Goal: Task Accomplishment & Management: Use online tool/utility

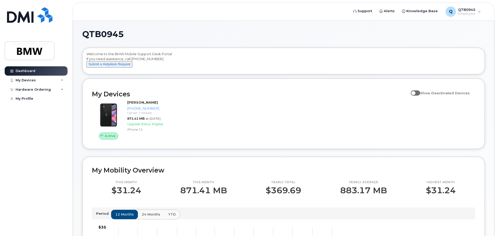
click at [257, 149] on div "My Devices Show Deactivated Devices Active Bryan Johnson 864-741-2963 Carrier: …" at bounding box center [283, 114] width 402 height 71
click at [120, 68] on button "Submit a Helpdesk Request" at bounding box center [109, 64] width 46 height 6
click at [119, 68] on button "Submit a Helpdesk Request" at bounding box center [109, 64] width 46 height 6
click at [108, 68] on button "Submit a Helpdesk Request" at bounding box center [109, 64] width 46 height 6
click at [301, 125] on div "Active Bryan Johnson 864-741-2963 Carrier: T-Mobile 871.41 MB at Sep 01, 2025 U…" at bounding box center [283, 120] width 389 height 46
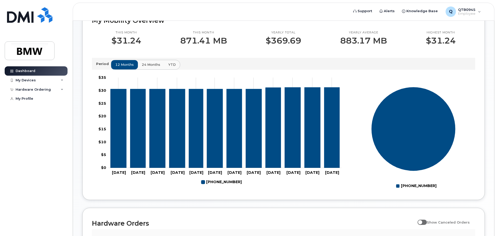
scroll to position [182, 0]
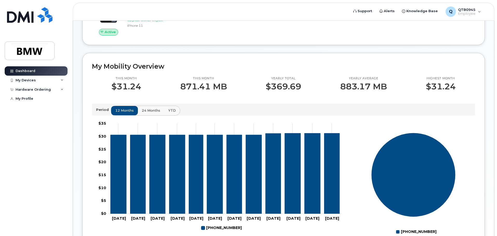
scroll to position [156, 0]
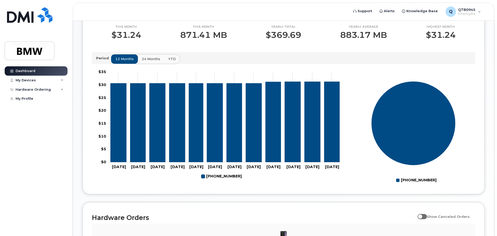
click at [162, 66] on rect at bounding box center [218, 126] width 253 height 117
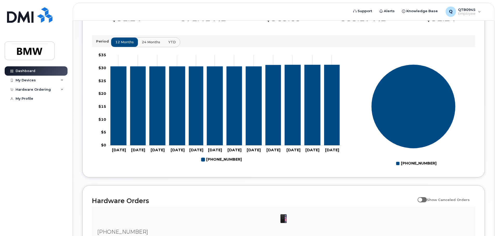
scroll to position [182, 0]
